Goal: Information Seeking & Learning: Learn about a topic

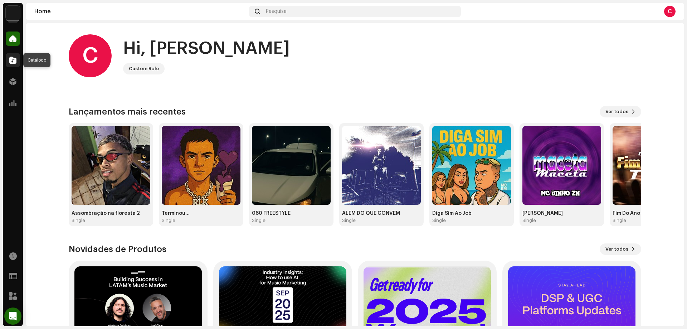
click at [14, 58] on span at bounding box center [12, 60] width 7 height 6
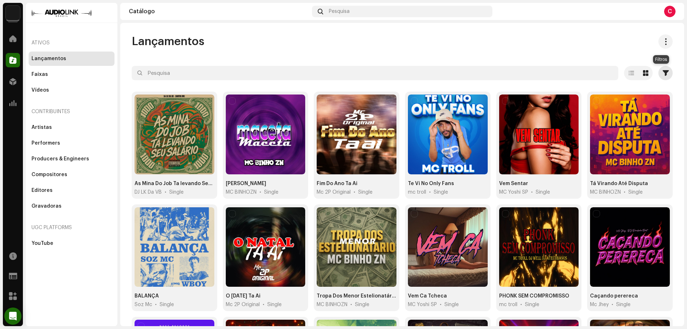
click at [663, 71] on span "button" at bounding box center [666, 73] width 6 height 6
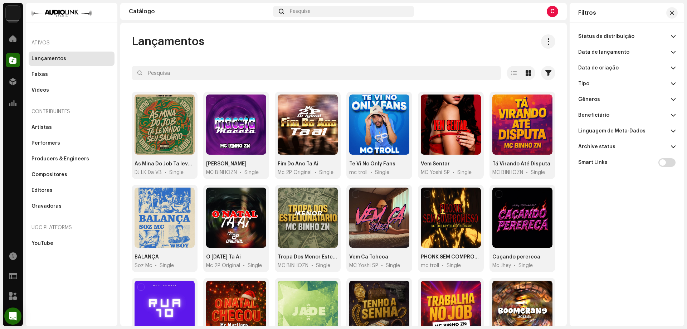
click at [673, 53] on span at bounding box center [673, 52] width 5 height 6
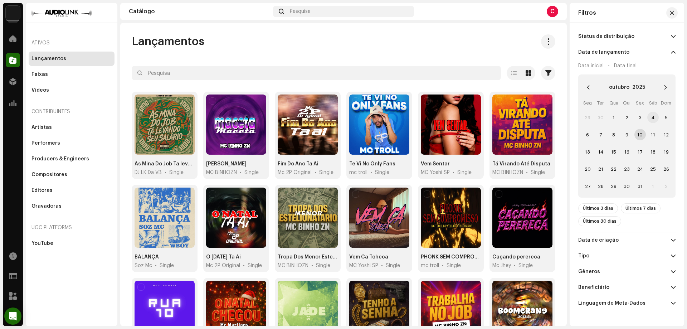
click at [652, 118] on span "4" at bounding box center [652, 117] width 11 height 11
click at [638, 135] on span "10" at bounding box center [639, 134] width 11 height 11
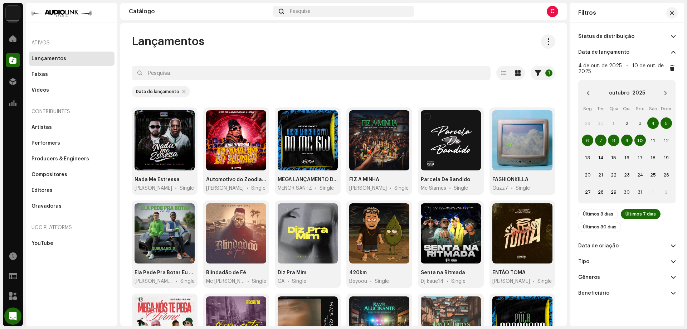
click at [498, 42] on div "Lançamentos" at bounding box center [344, 41] width 424 height 14
click at [669, 12] on button "button" at bounding box center [671, 12] width 11 height 11
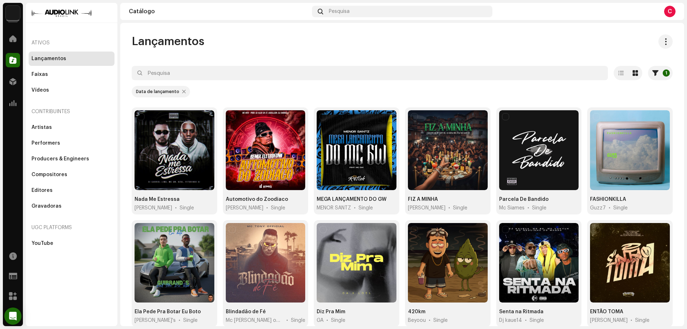
click at [520, 35] on div "Lançamentos" at bounding box center [402, 41] width 541 height 14
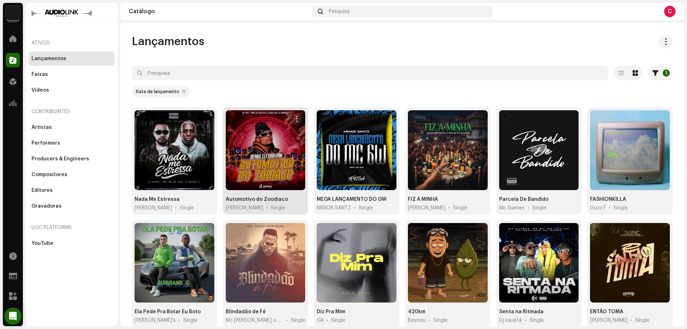
click at [240, 181] on div at bounding box center [266, 150] width 80 height 80
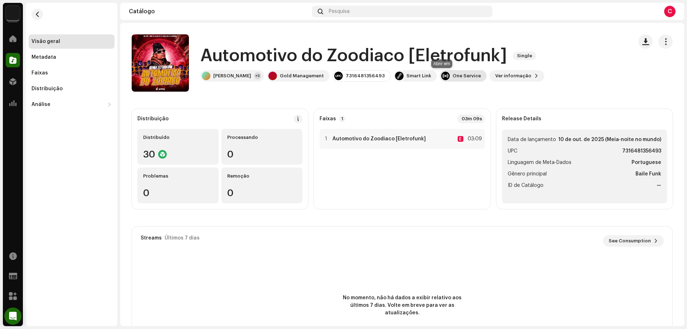
click at [453, 74] on div "One Service" at bounding box center [467, 76] width 28 height 6
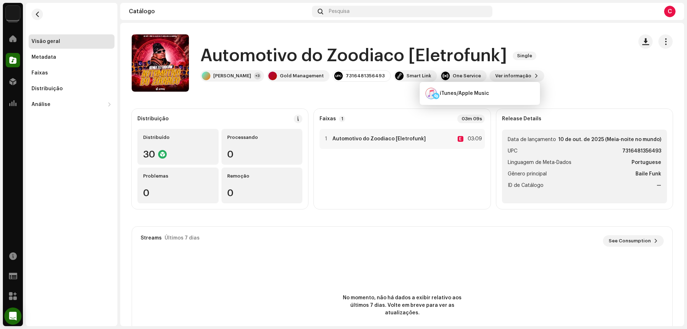
click at [554, 71] on div "Automotivo do Zoodiaco [Eletrofunk] Single [PERSON_NAME] +3 Gold Management 731…" at bounding box center [379, 62] width 495 height 57
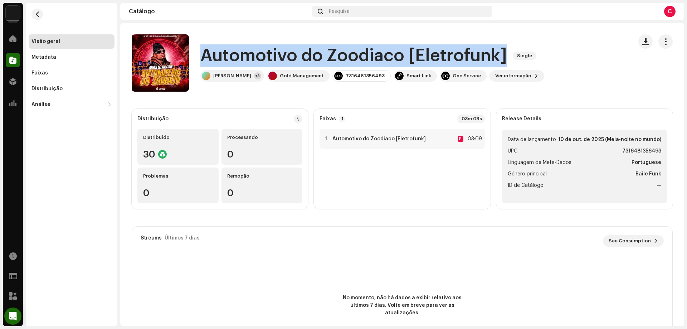
drag, startPoint x: 203, startPoint y: 55, endPoint x: 502, endPoint y: 46, distance: 299.6
click at [502, 46] on h1 "Automotivo do Zoodiaco [Eletrofunk]" at bounding box center [353, 55] width 307 height 23
copy h1 "Automotivo do Zoodiaco [Eletrofunk]"
click at [39, 15] on span "button" at bounding box center [37, 14] width 5 height 6
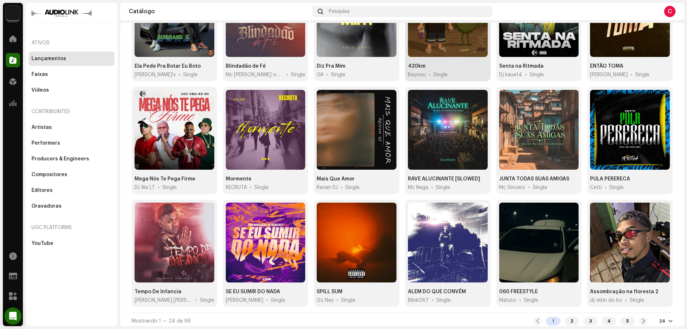
scroll to position [246, 0]
